Goal: Navigation & Orientation: Find specific page/section

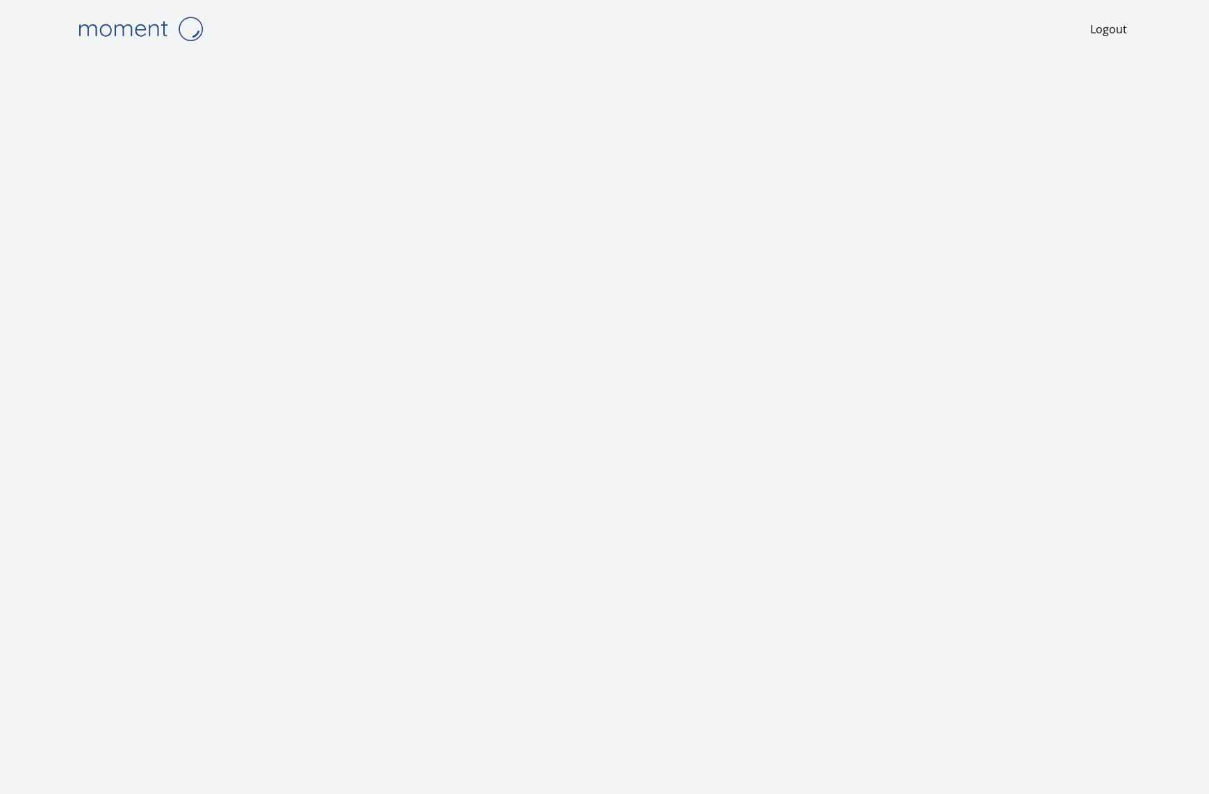
click at [142, 29] on img at bounding box center [140, 28] width 139 height 35
